Goal: Task Accomplishment & Management: Complete application form

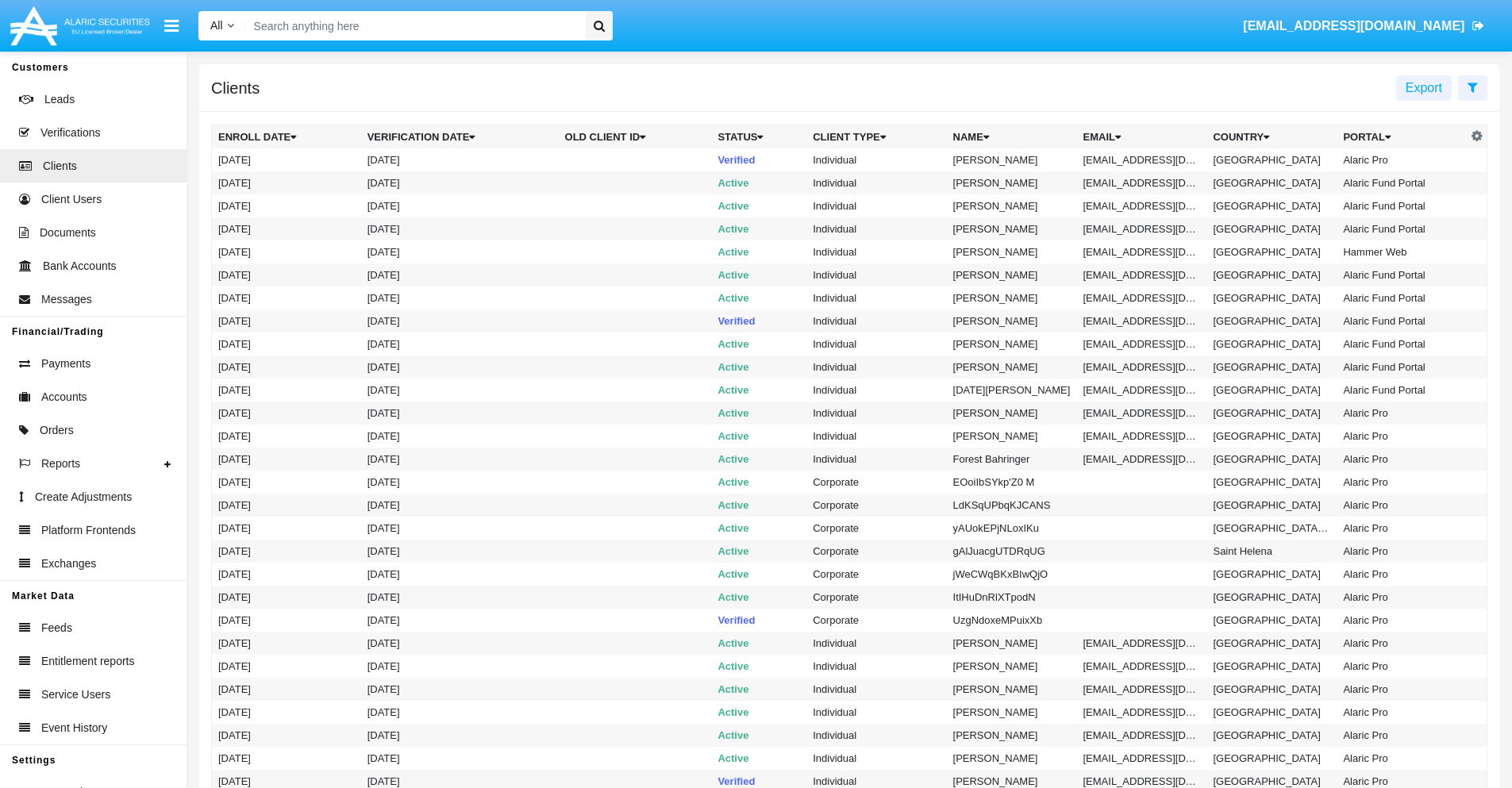
click at [1472, 87] on icon at bounding box center [1472, 87] width 10 height 13
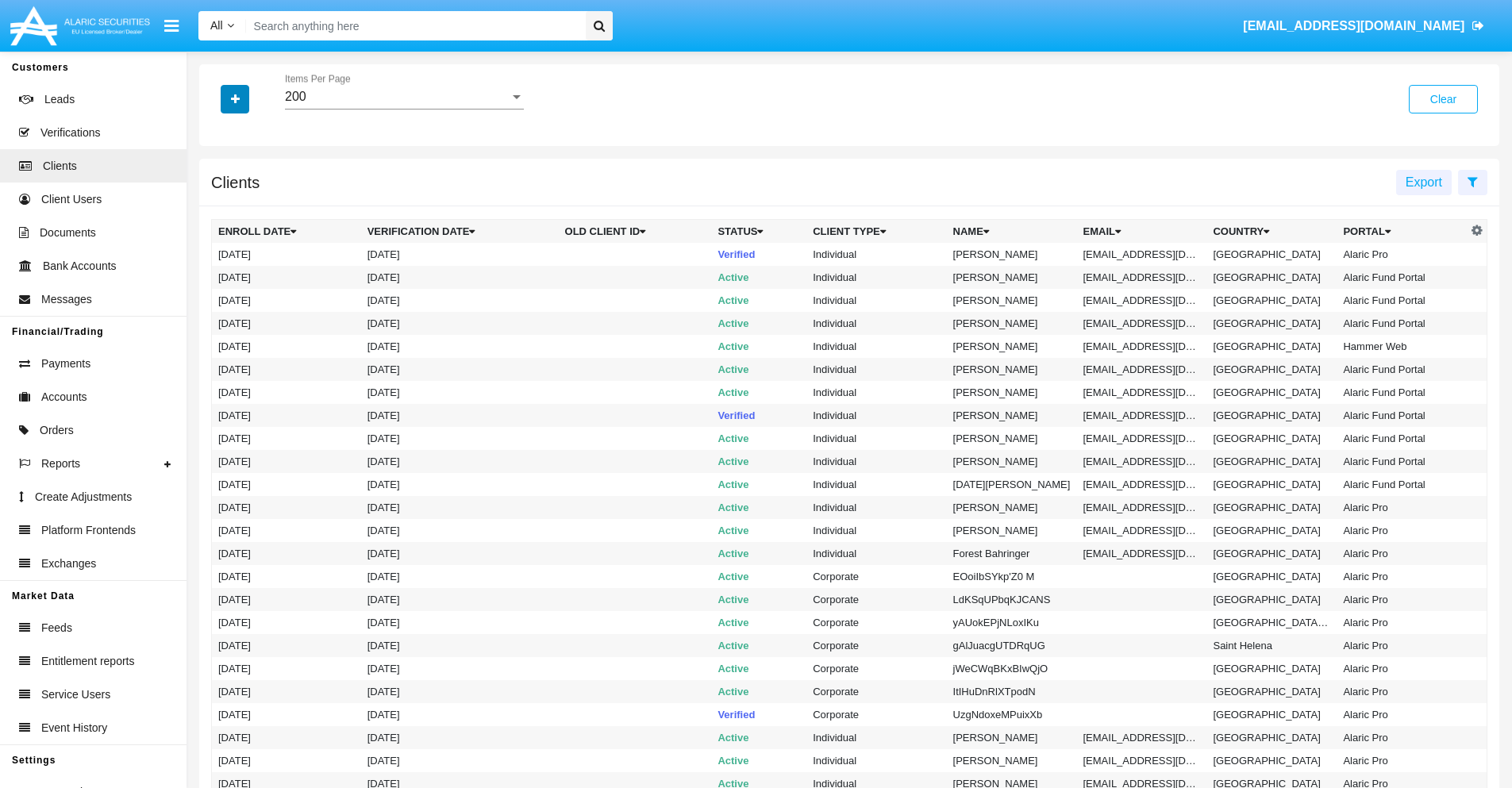
click at [235, 99] on icon "button" at bounding box center [235, 99] width 9 height 11
click at [247, 270] on span "Email" at bounding box center [246, 270] width 32 height 19
click at [218, 276] on input "Email" at bounding box center [217, 276] width 1 height 1
checkbox input "true"
click at [235, 99] on icon "button" at bounding box center [235, 99] width 9 height 11
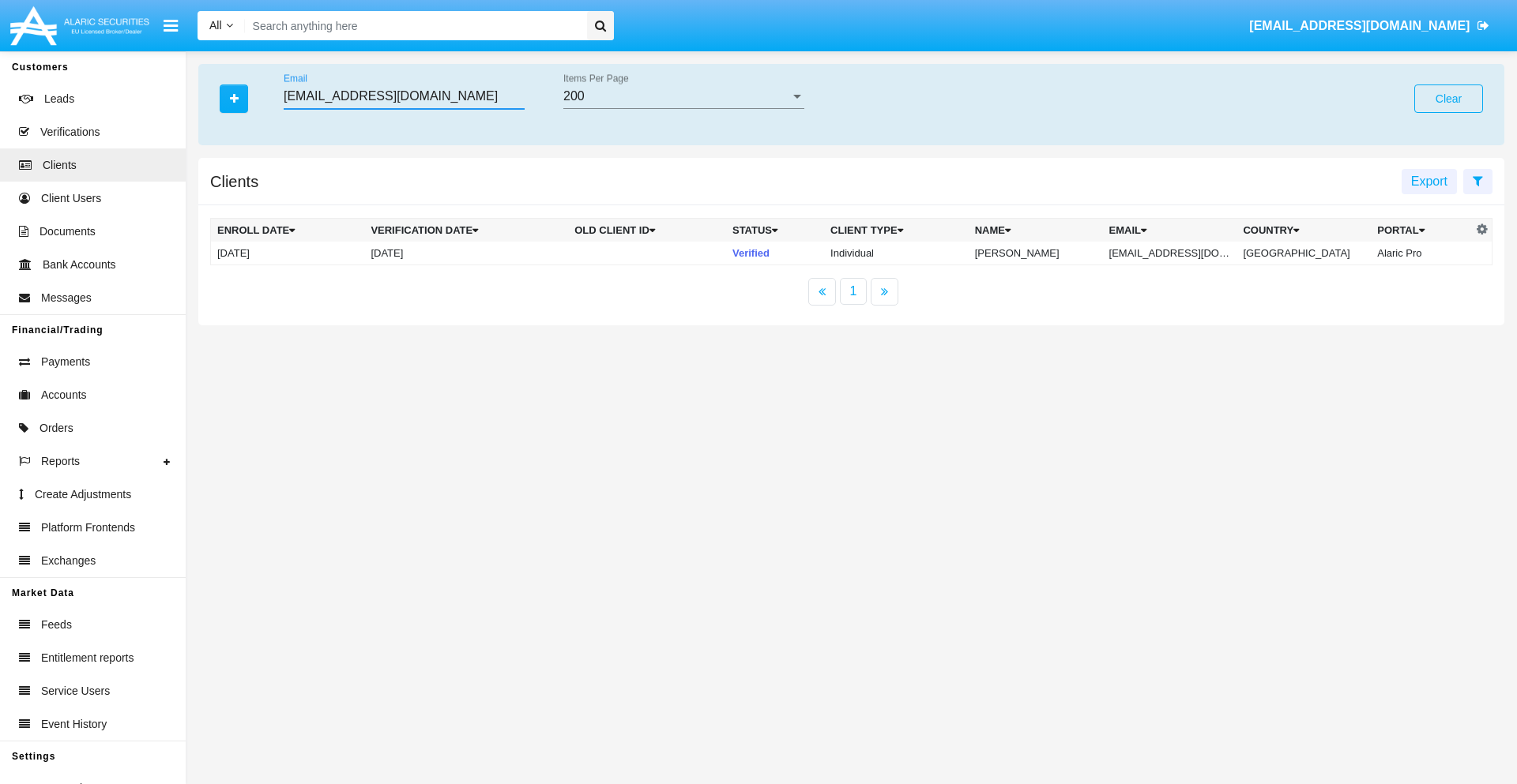
type input "ab45u4ybe2x@ydyu.net"
click at [1180, 253] on td "ab45u4ybe2x@ydyu.net" at bounding box center [1169, 253] width 134 height 24
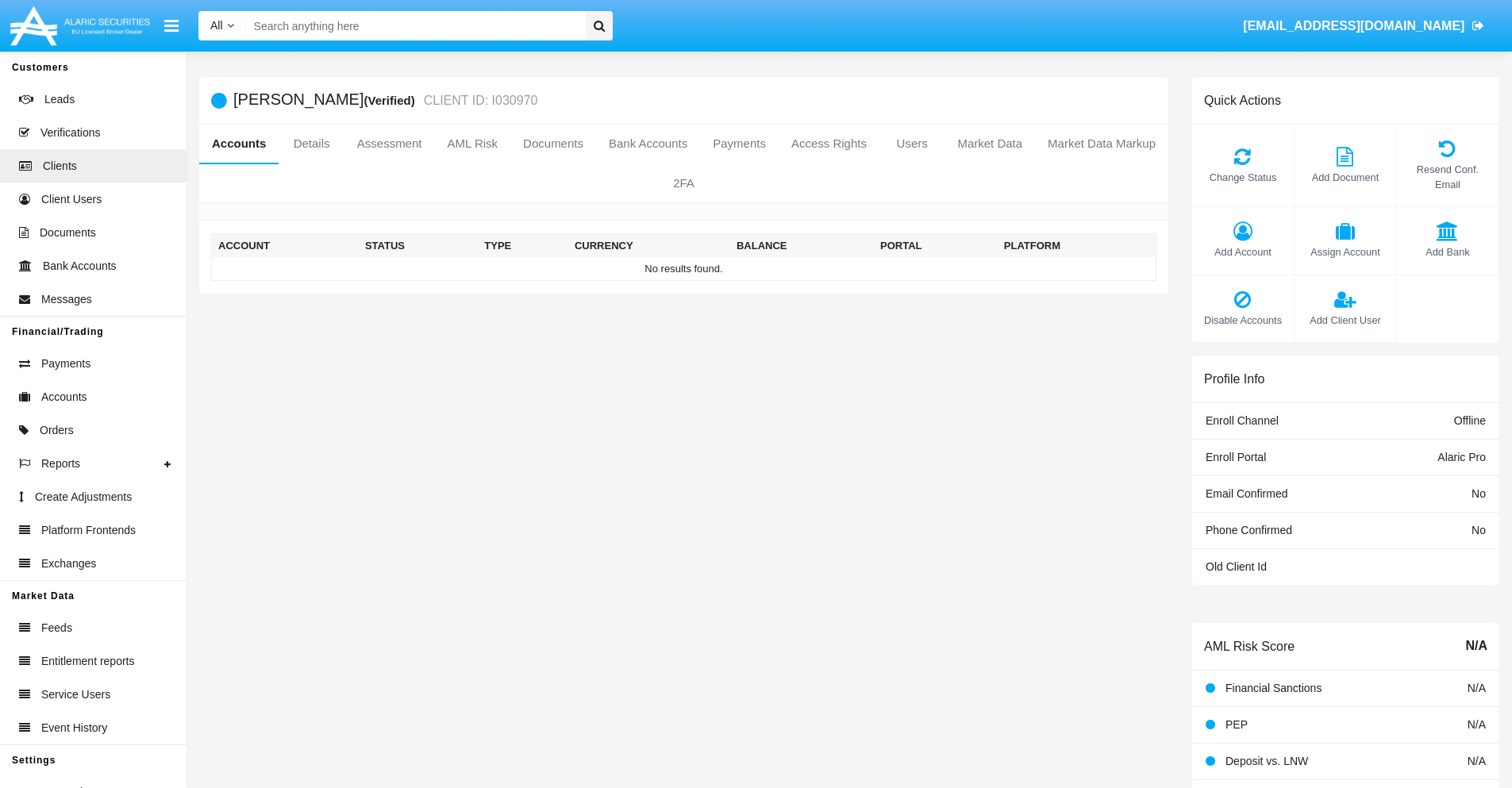
click at [1242, 251] on span "Add Account" at bounding box center [1243, 252] width 86 height 15
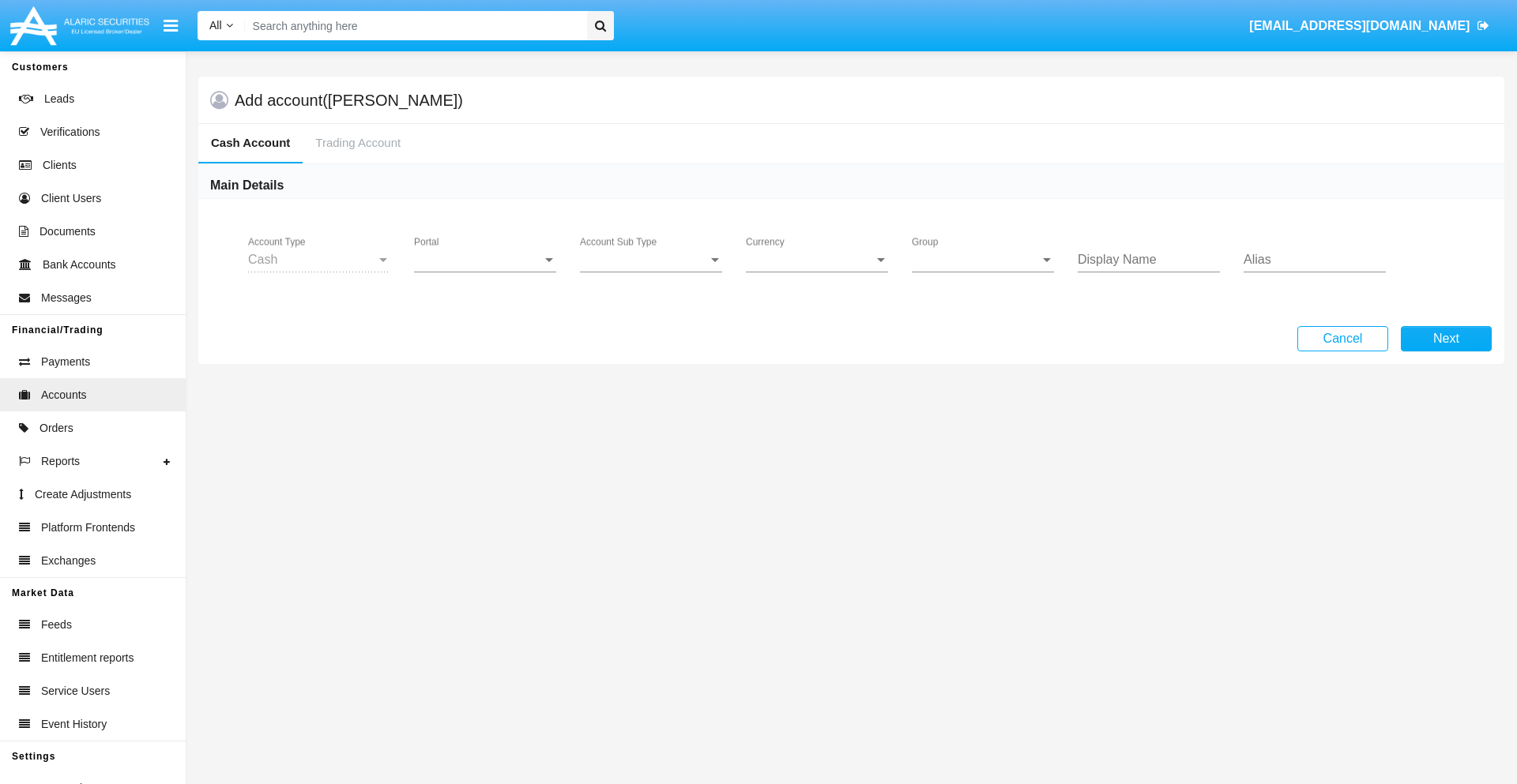
click at [485, 259] on span "Portal" at bounding box center [477, 259] width 128 height 14
click at [487, 271] on span "Alaric Pro" at bounding box center [487, 271] width 146 height 38
click at [651, 259] on span "Account Sub Type" at bounding box center [644, 259] width 128 height 14
click at [651, 271] on span "Trading Cash" at bounding box center [651, 271] width 142 height 38
click at [983, 259] on span "Group" at bounding box center [975, 259] width 128 height 14
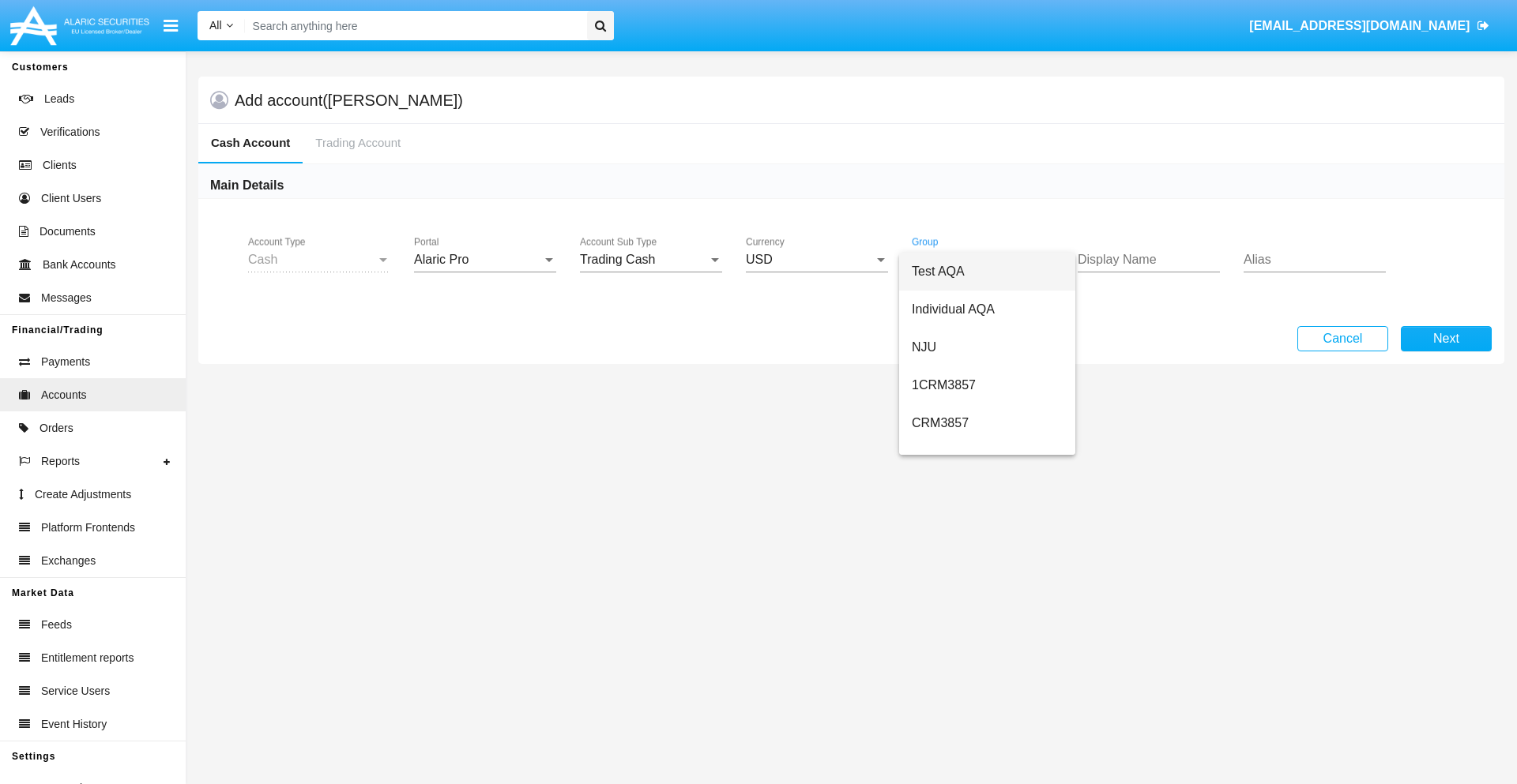
scroll to position [708, 0]
click at [987, 436] on span "SMS" at bounding box center [987, 436] width 151 height 38
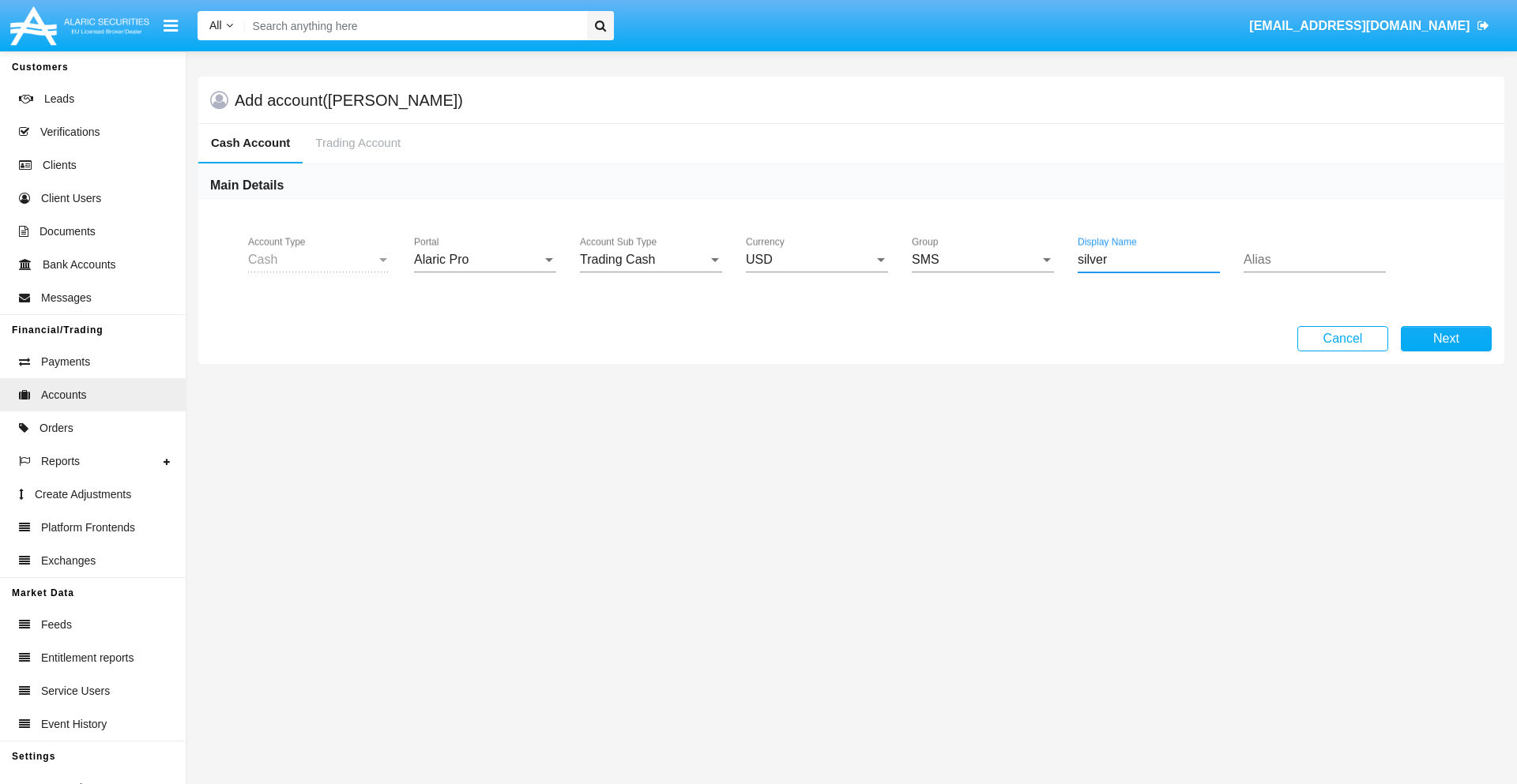
type input "silver"
type input "yellow"
click at [1446, 339] on button "Next" at bounding box center [1446, 339] width 91 height 25
